Goal: Information Seeking & Learning: Check status

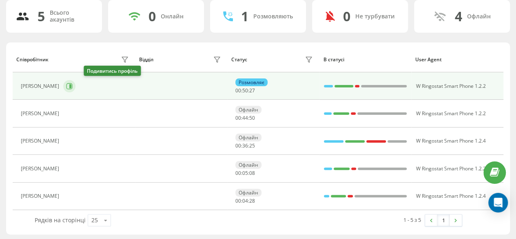
click at [73, 85] on icon at bounding box center [69, 86] width 7 height 7
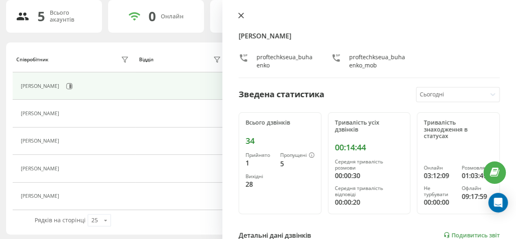
click at [241, 16] on icon at bounding box center [241, 15] width 5 height 5
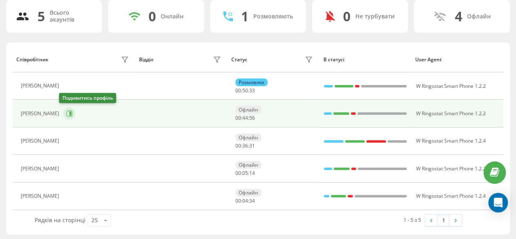
click at [66, 112] on icon at bounding box center [69, 113] width 7 height 7
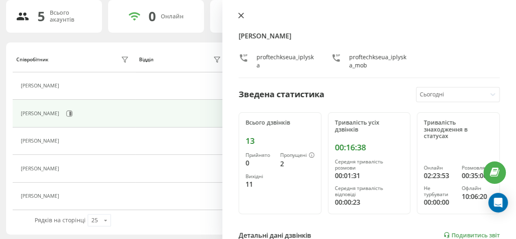
click at [239, 18] on icon at bounding box center [241, 15] width 5 height 5
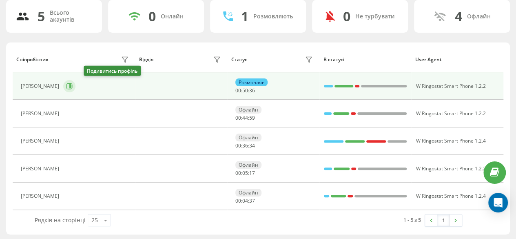
click at [75, 90] on button at bounding box center [69, 86] width 12 height 12
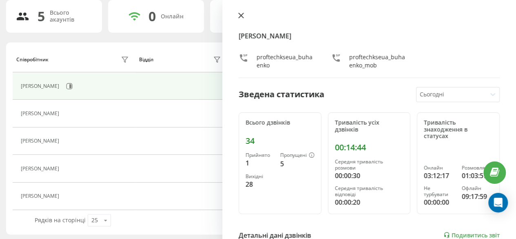
click at [242, 15] on icon at bounding box center [241, 15] width 5 height 5
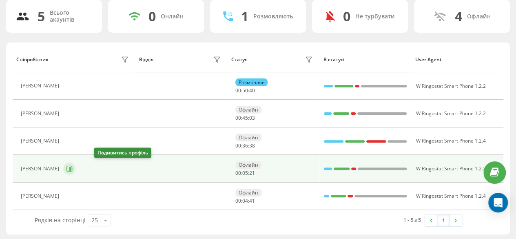
click at [75, 168] on button at bounding box center [69, 168] width 12 height 12
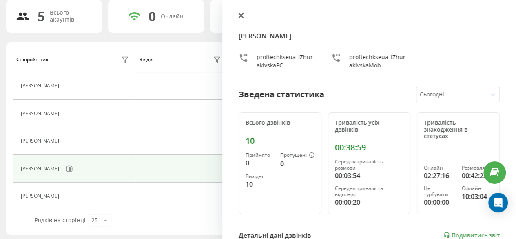
click at [240, 18] on icon at bounding box center [241, 16] width 6 height 6
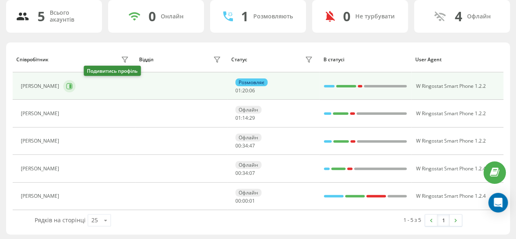
click at [75, 89] on button at bounding box center [69, 86] width 12 height 12
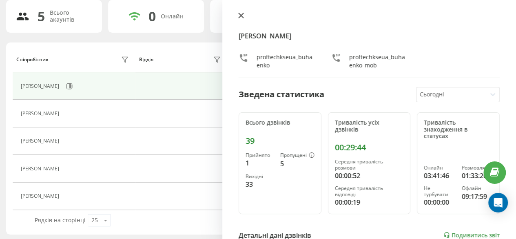
click at [242, 18] on icon at bounding box center [241, 15] width 5 height 5
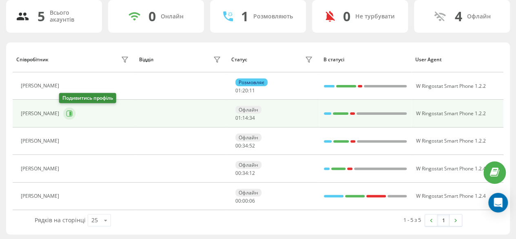
click at [66, 112] on icon at bounding box center [69, 113] width 7 height 7
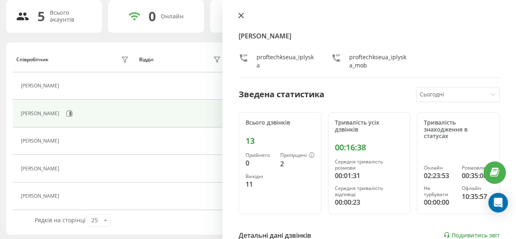
click at [245, 18] on button at bounding box center [241, 16] width 11 height 8
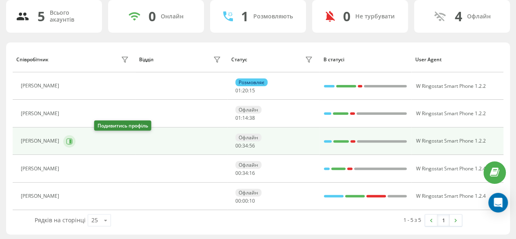
click at [73, 142] on icon at bounding box center [69, 141] width 6 height 6
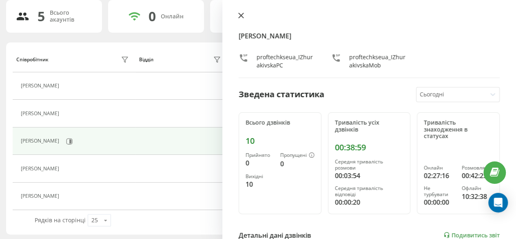
click at [237, 13] on button at bounding box center [241, 16] width 11 height 8
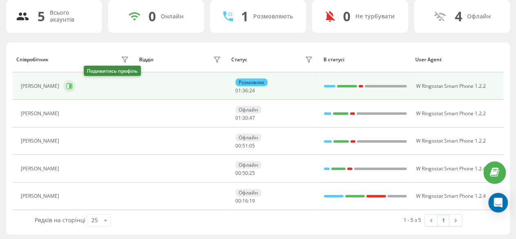
click at [73, 88] on icon at bounding box center [69, 86] width 7 height 7
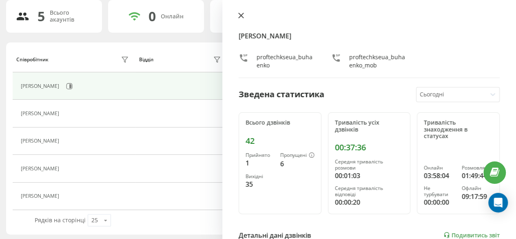
click at [241, 19] on button at bounding box center [241, 16] width 11 height 8
